Goal: Find specific page/section

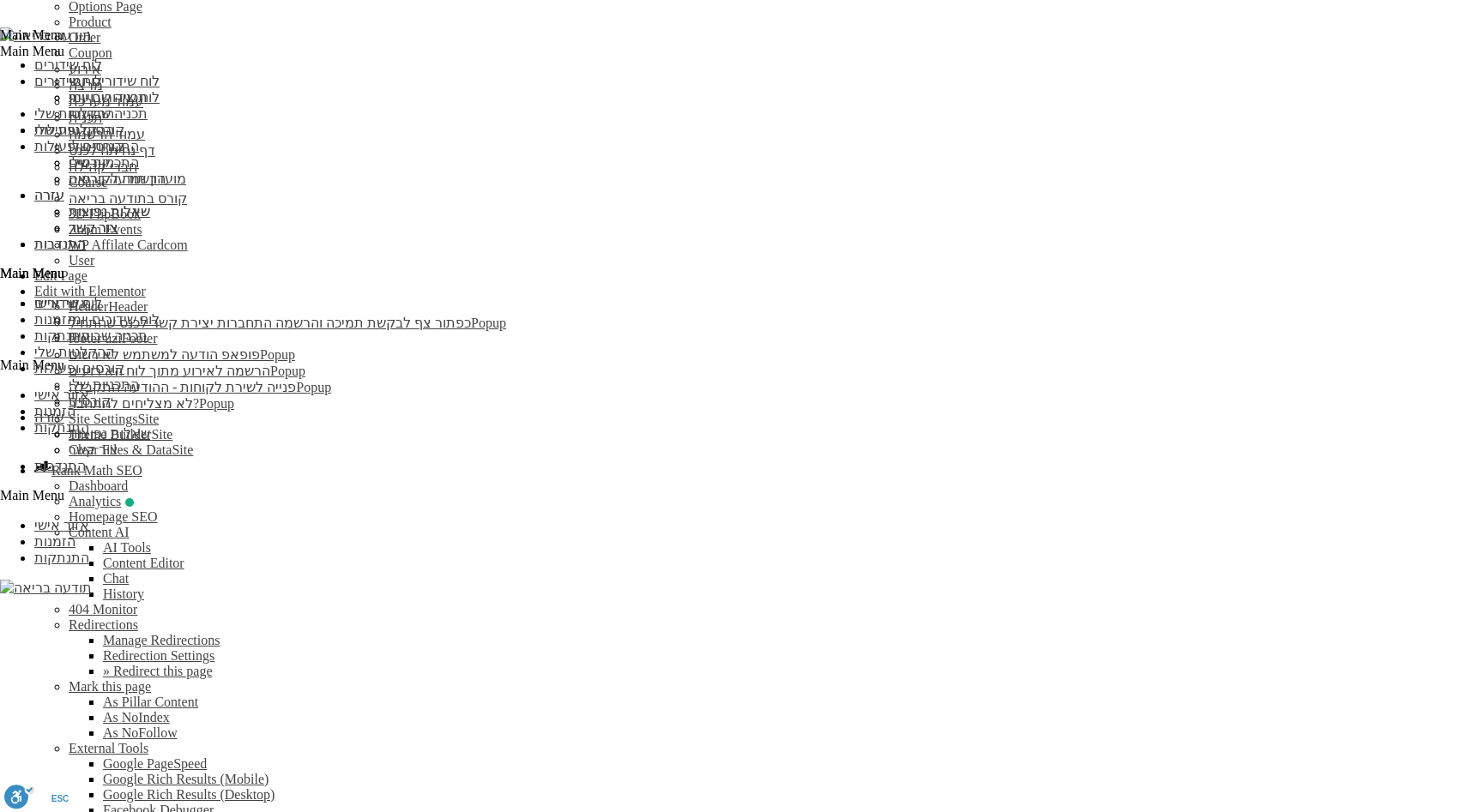
scroll to position [442, 0]
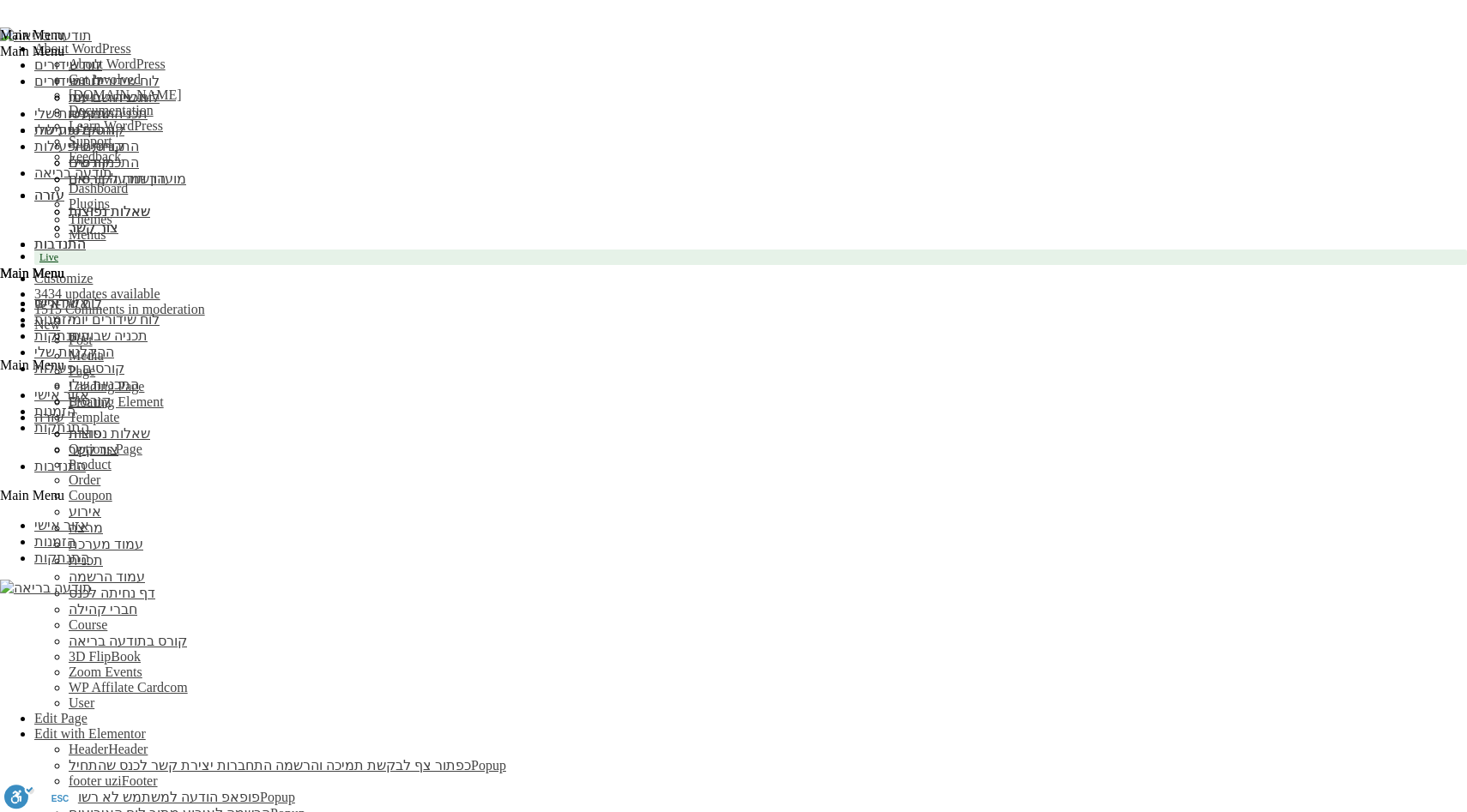
scroll to position [276, 0]
